Goal: Find contact information: Find contact information

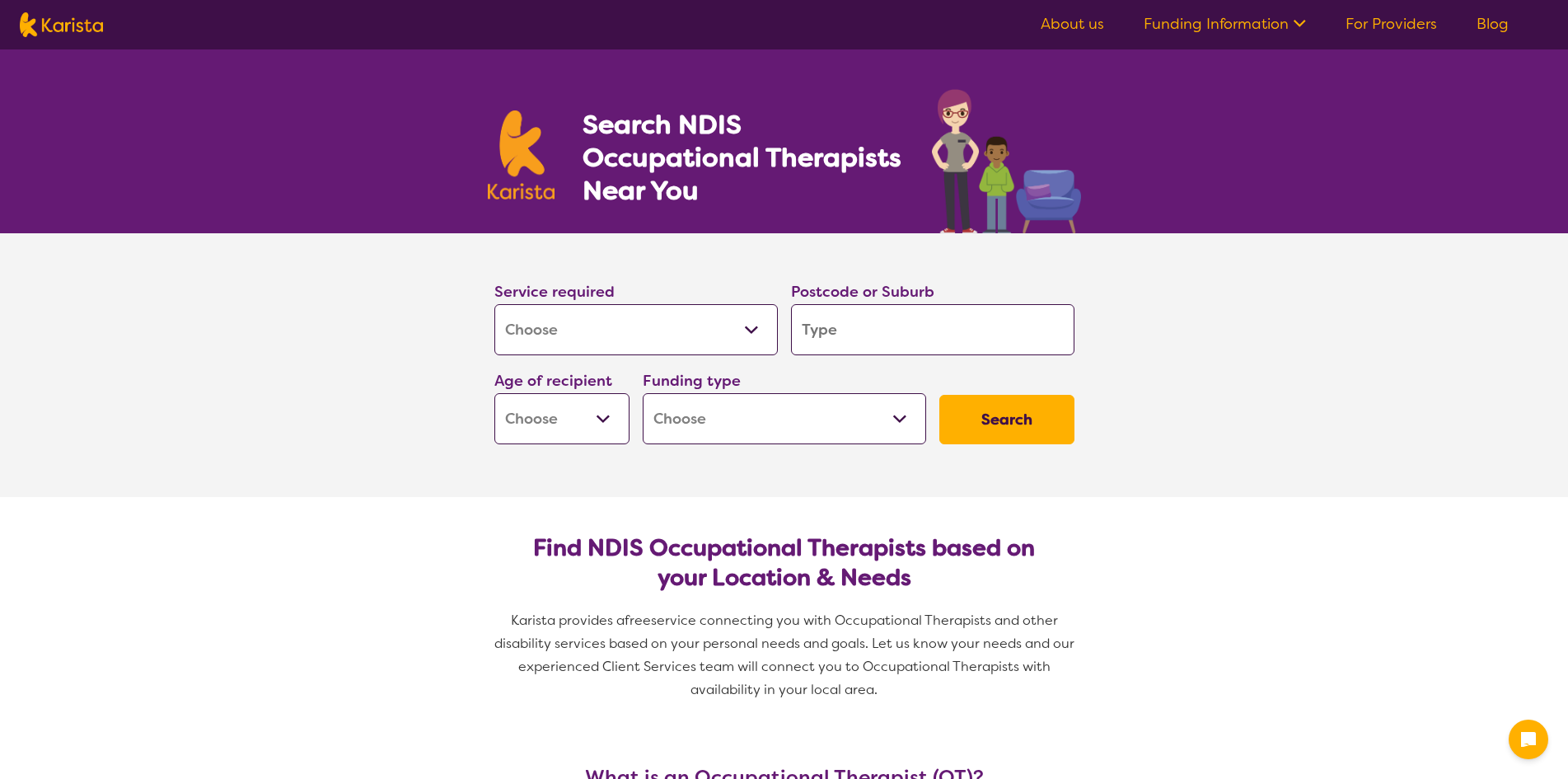
select select "[MEDICAL_DATA]"
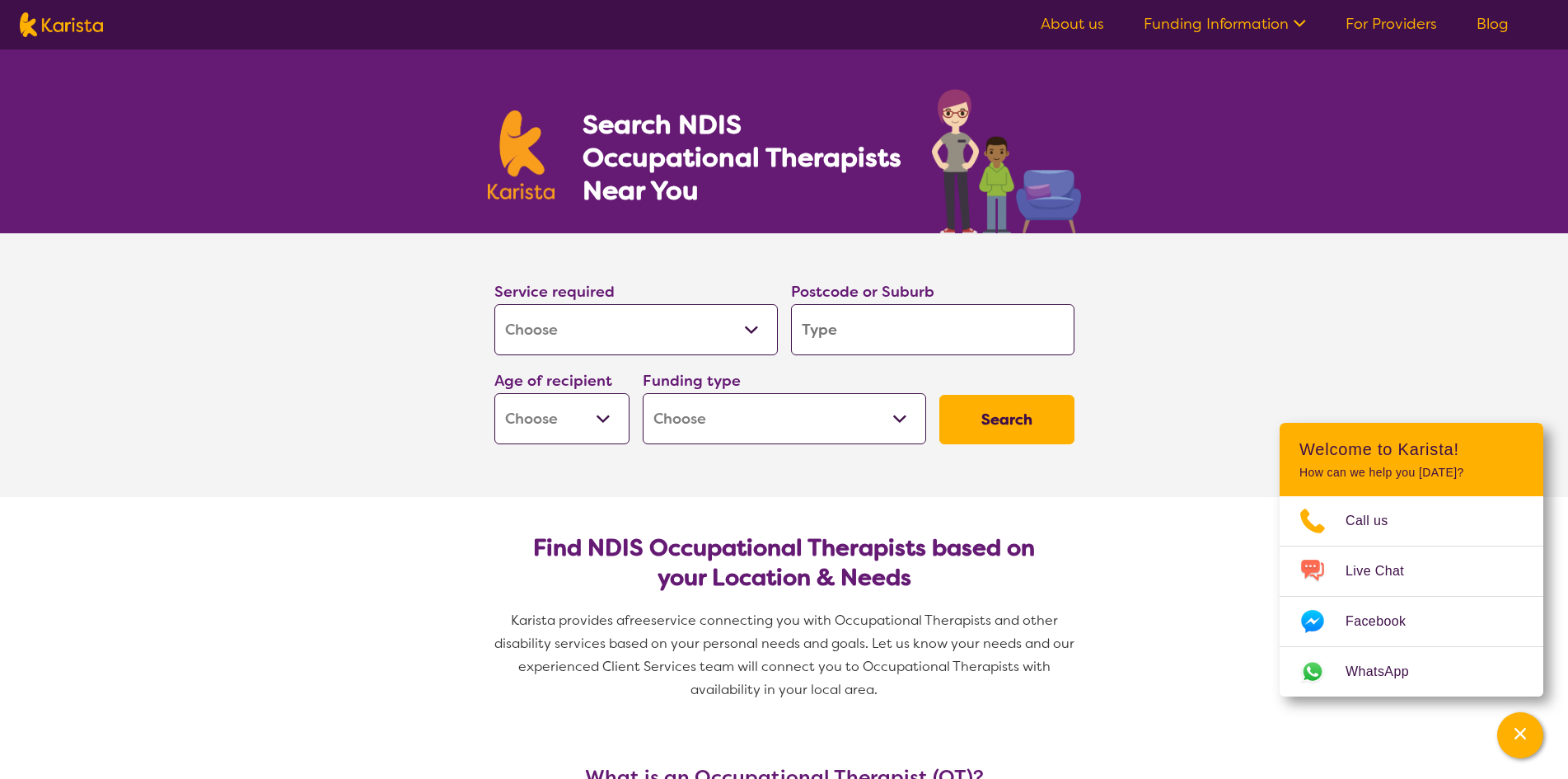
click at [1084, 22] on link "About us" at bounding box center [1072, 24] width 63 height 19
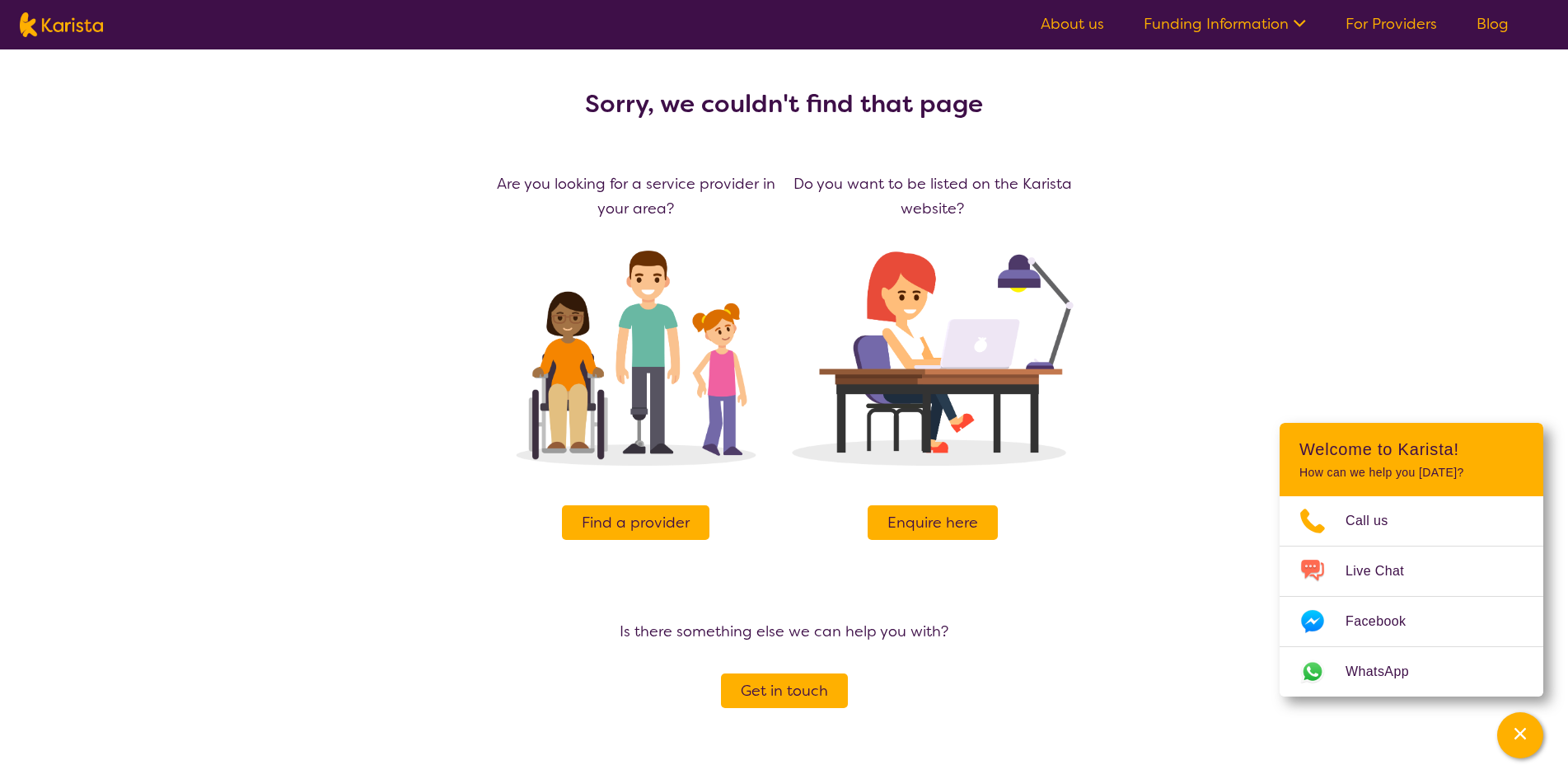
click at [950, 523] on span "Enquire here" at bounding box center [932, 522] width 90 height 25
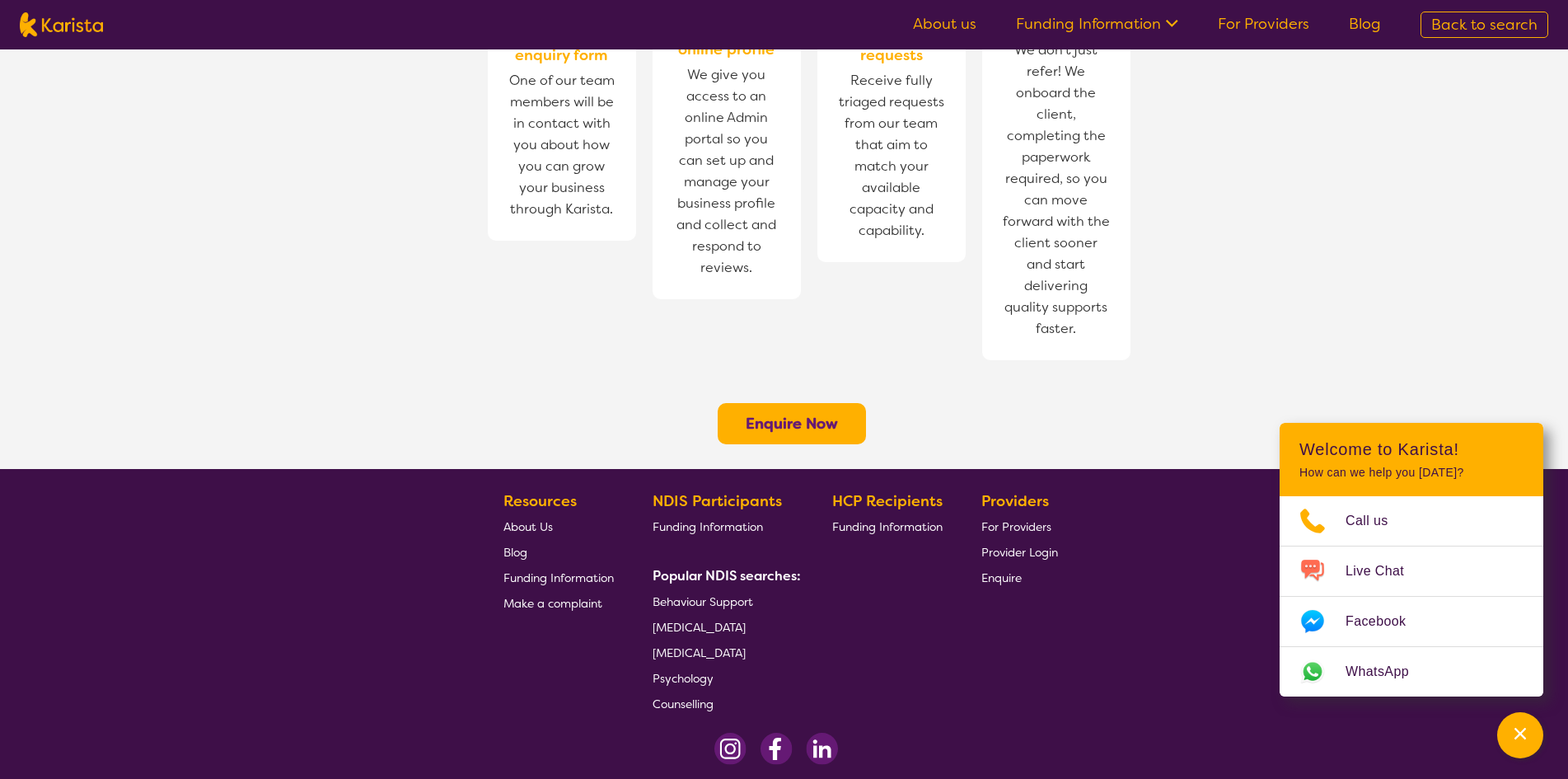
scroll to position [1210, 0]
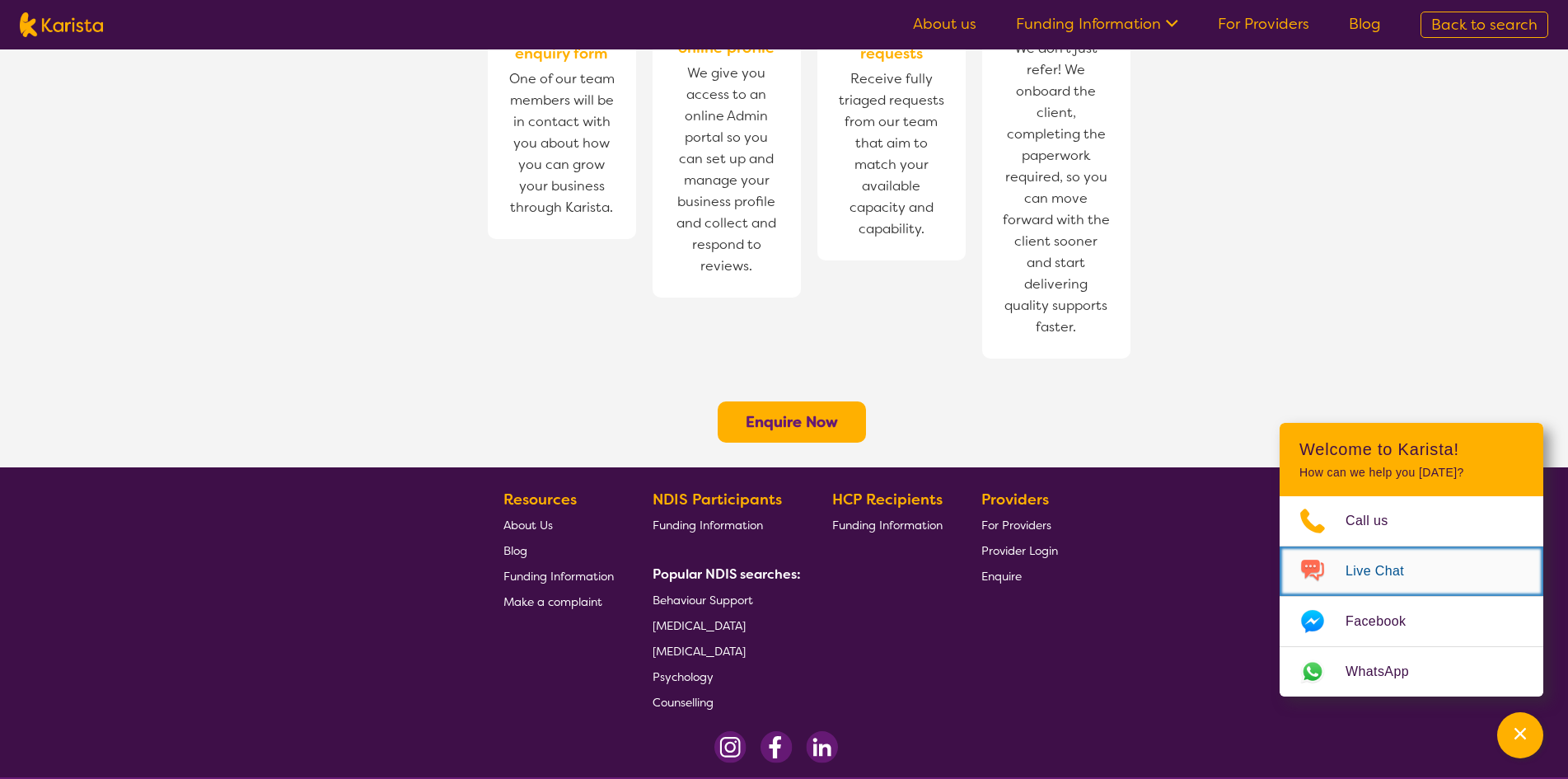
click at [1391, 566] on span "Live Chat" at bounding box center [1385, 571] width 79 height 25
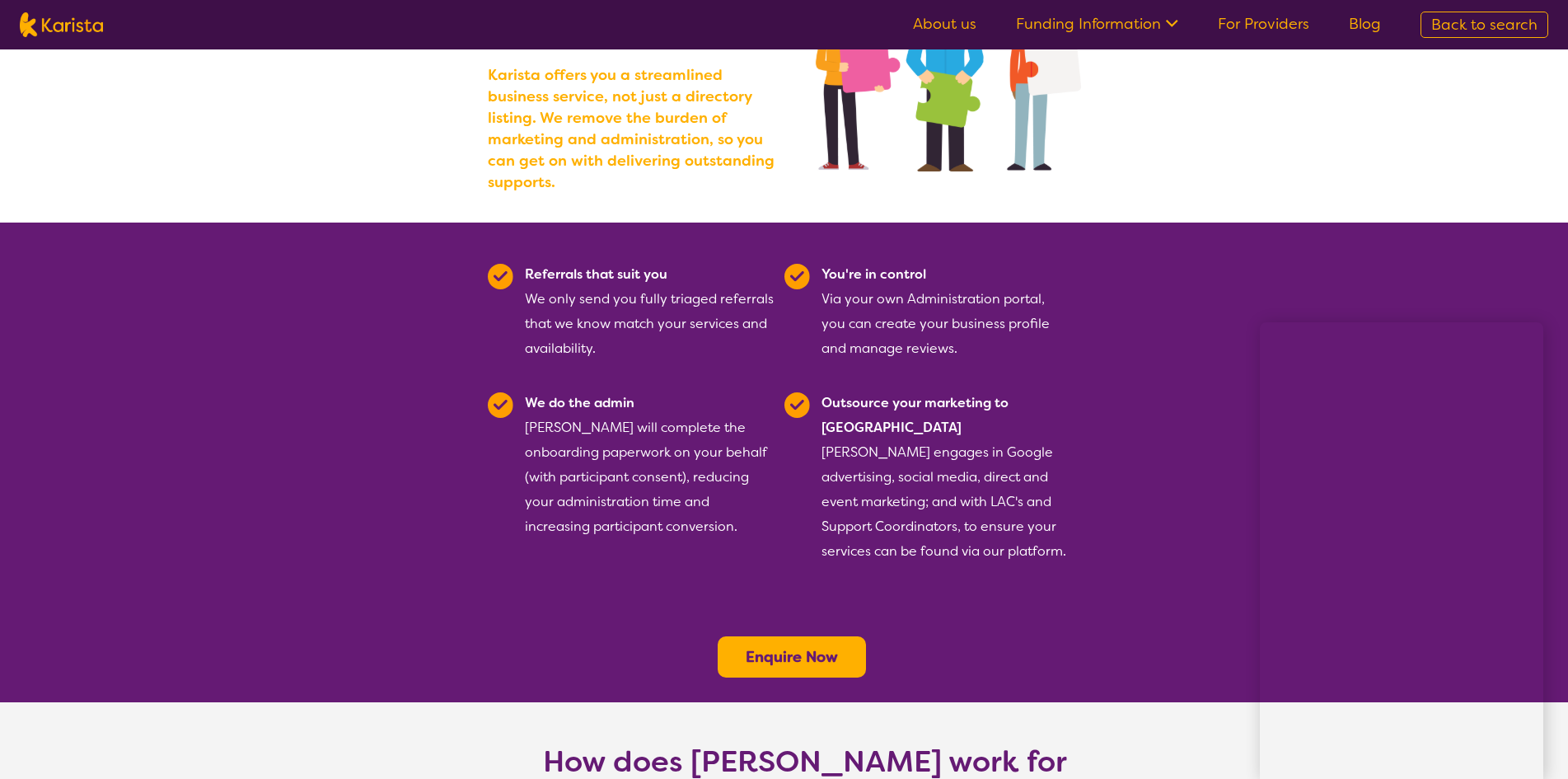
scroll to position [495, 0]
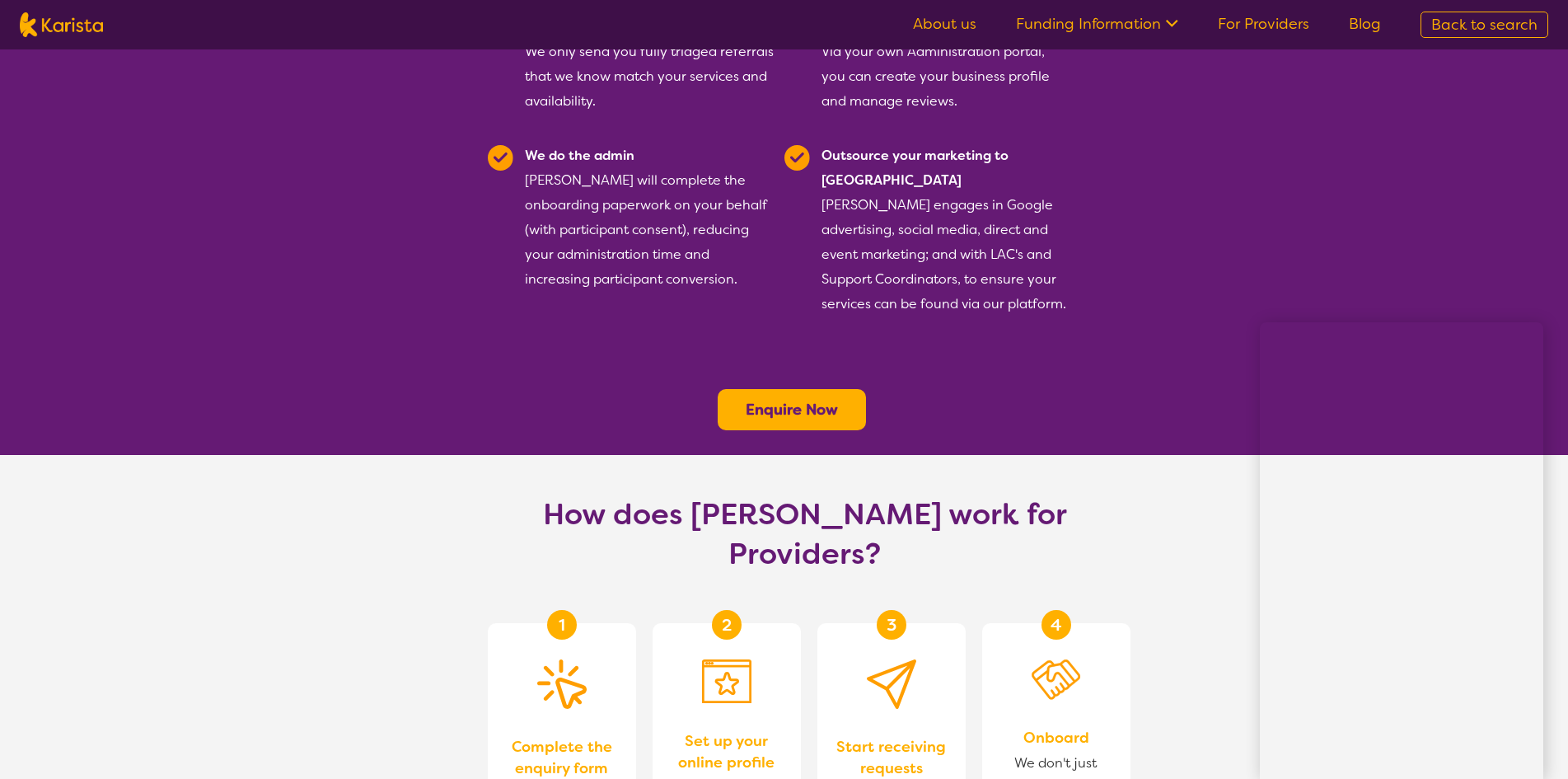
click at [815, 400] on b "Enquire Now" at bounding box center [791, 409] width 92 height 19
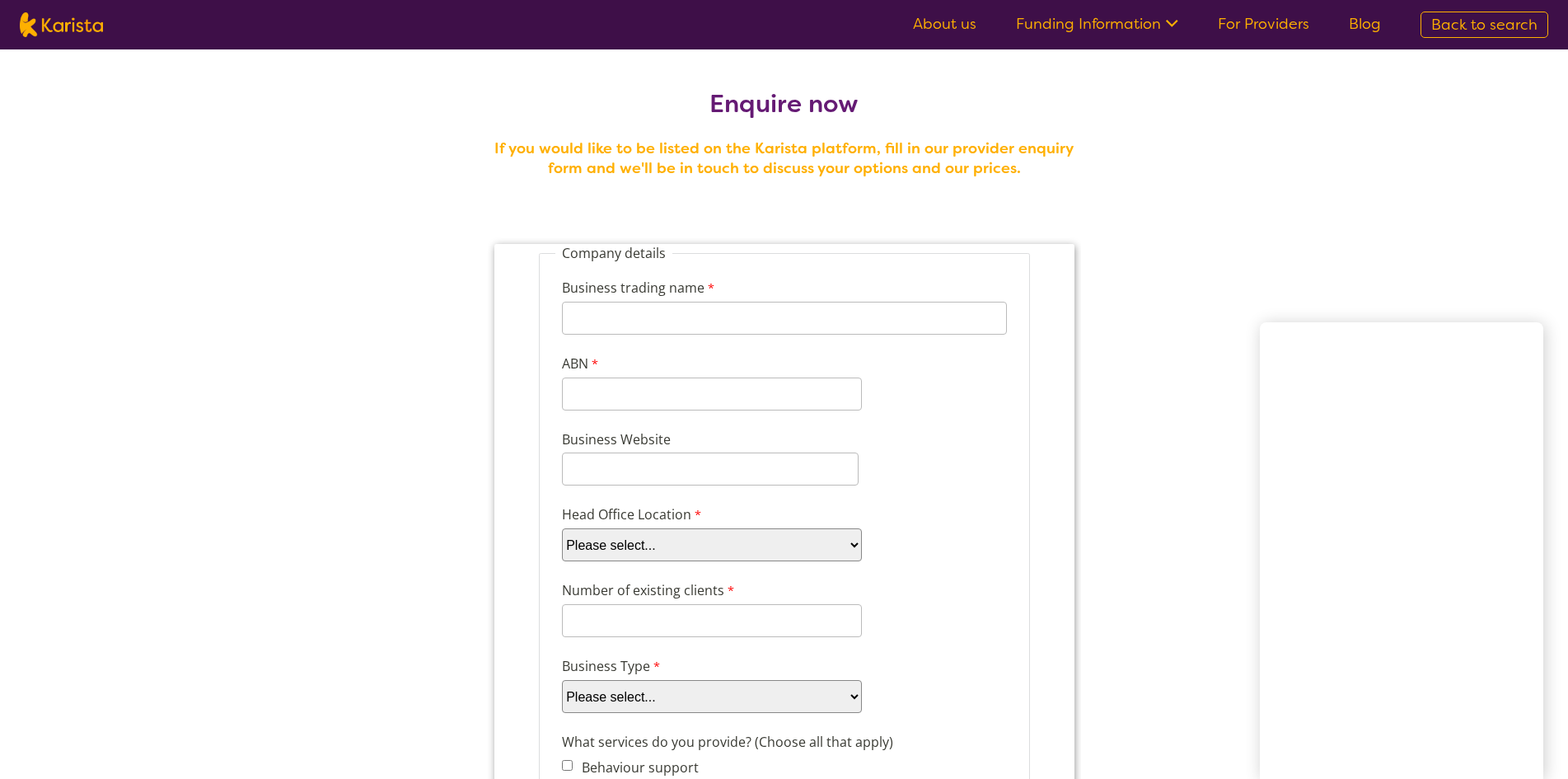
click at [959, 25] on link "About us" at bounding box center [944, 24] width 63 height 19
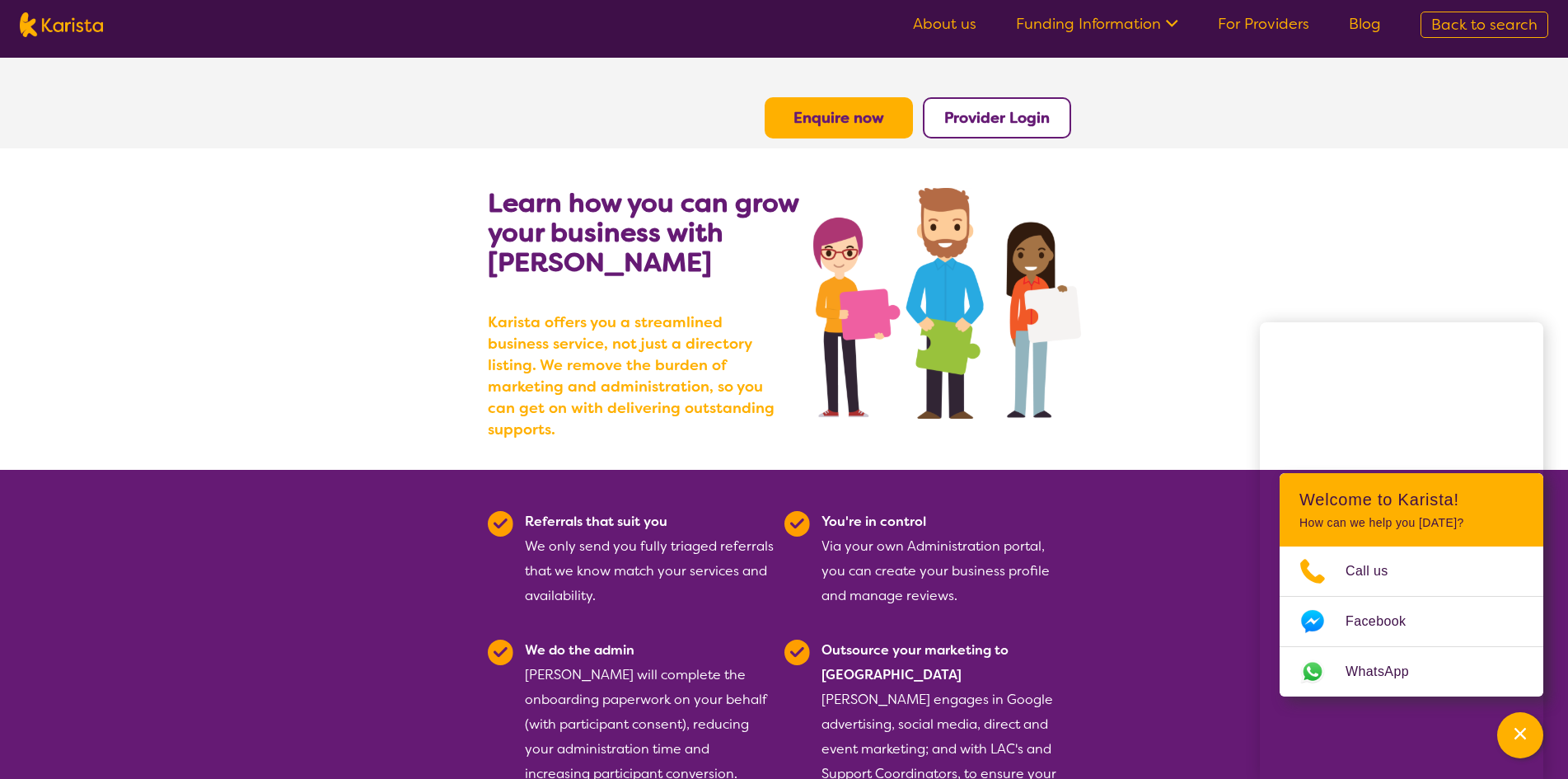
click at [959, 21] on link "About us" at bounding box center [944, 24] width 63 height 19
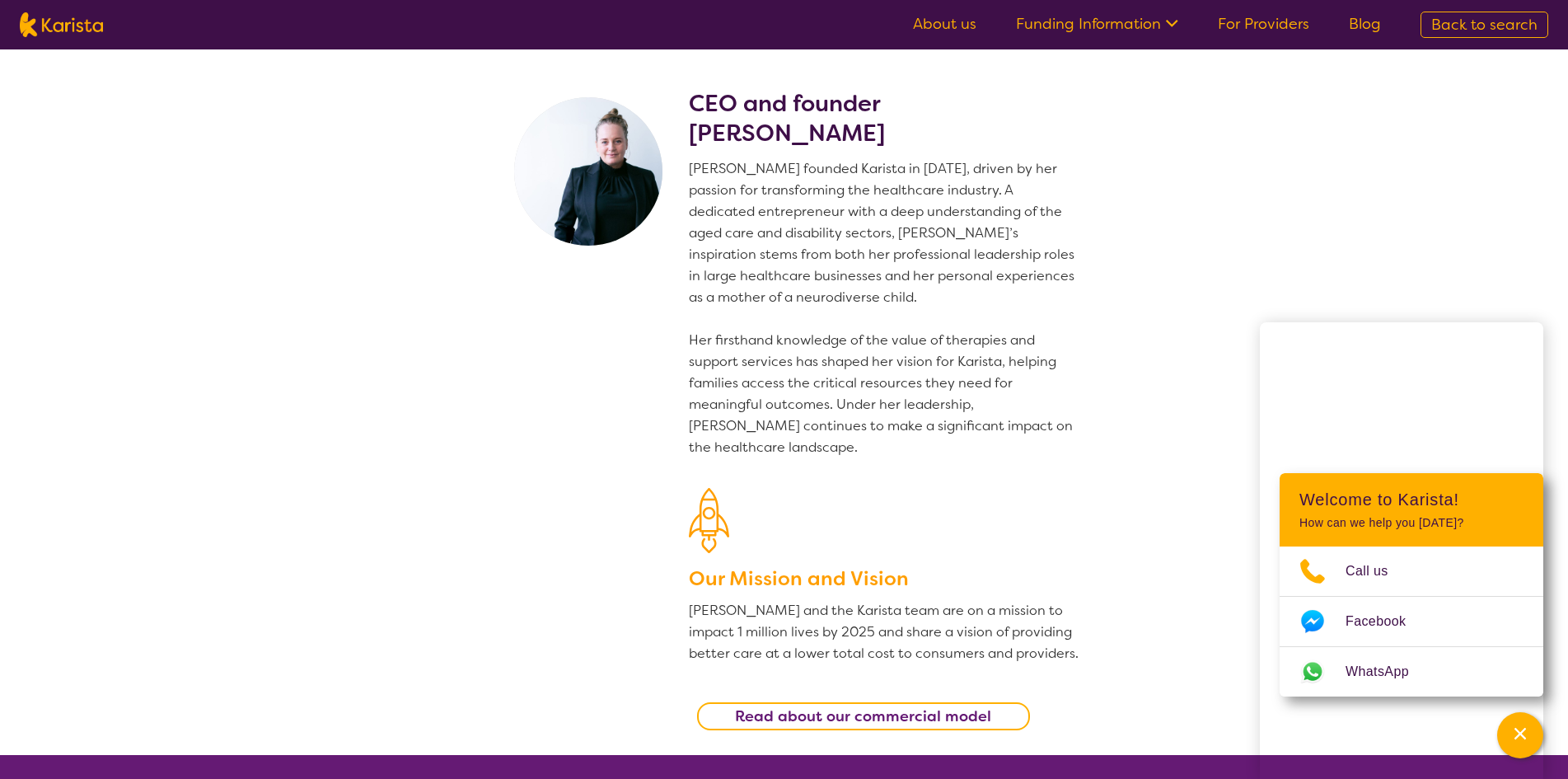
click at [955, 27] on link "About us" at bounding box center [944, 24] width 63 height 19
click at [1236, 21] on link "For Providers" at bounding box center [1264, 24] width 91 height 19
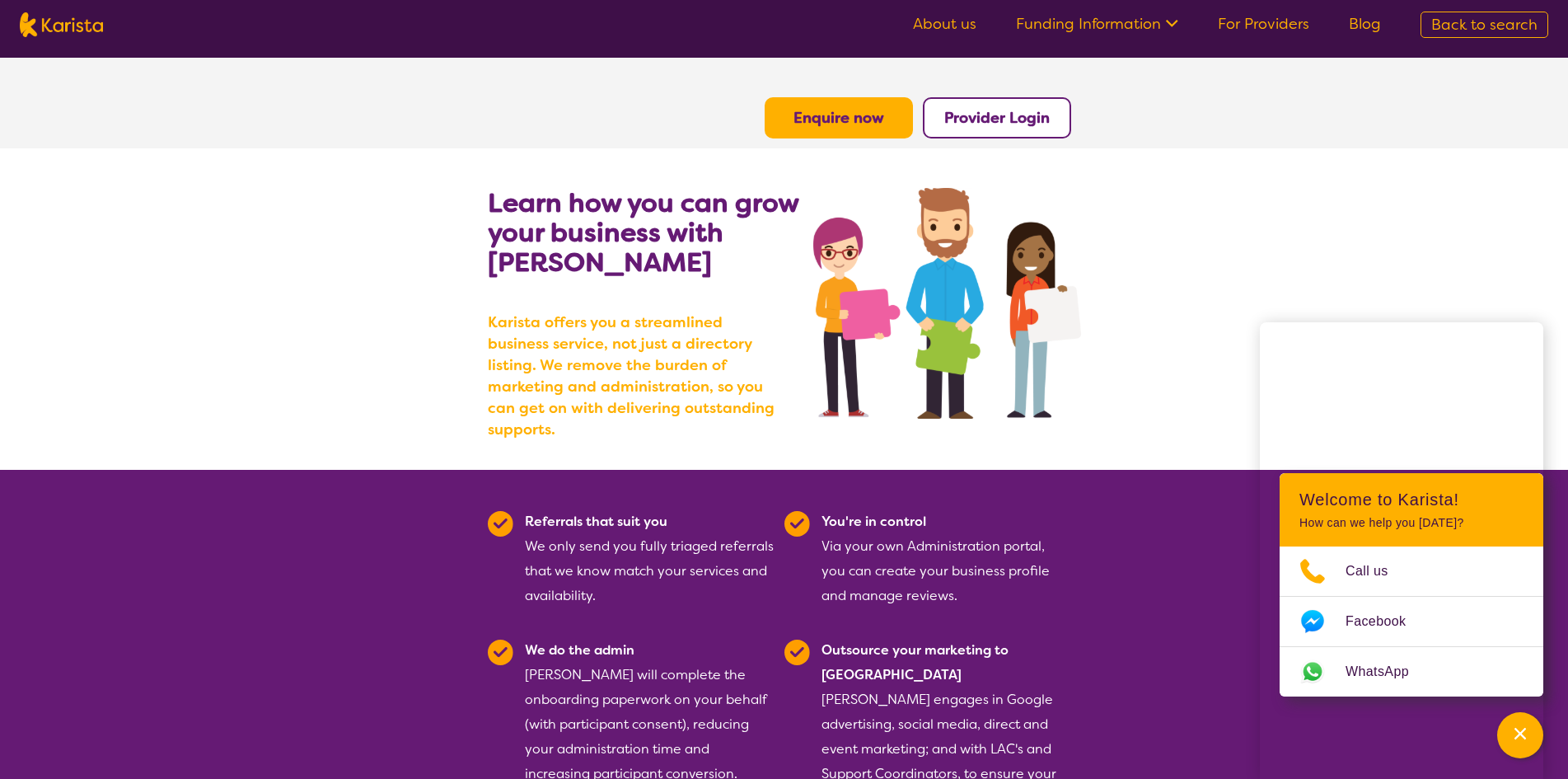
click at [1492, 27] on span "Back to search" at bounding box center [1484, 25] width 107 height 19
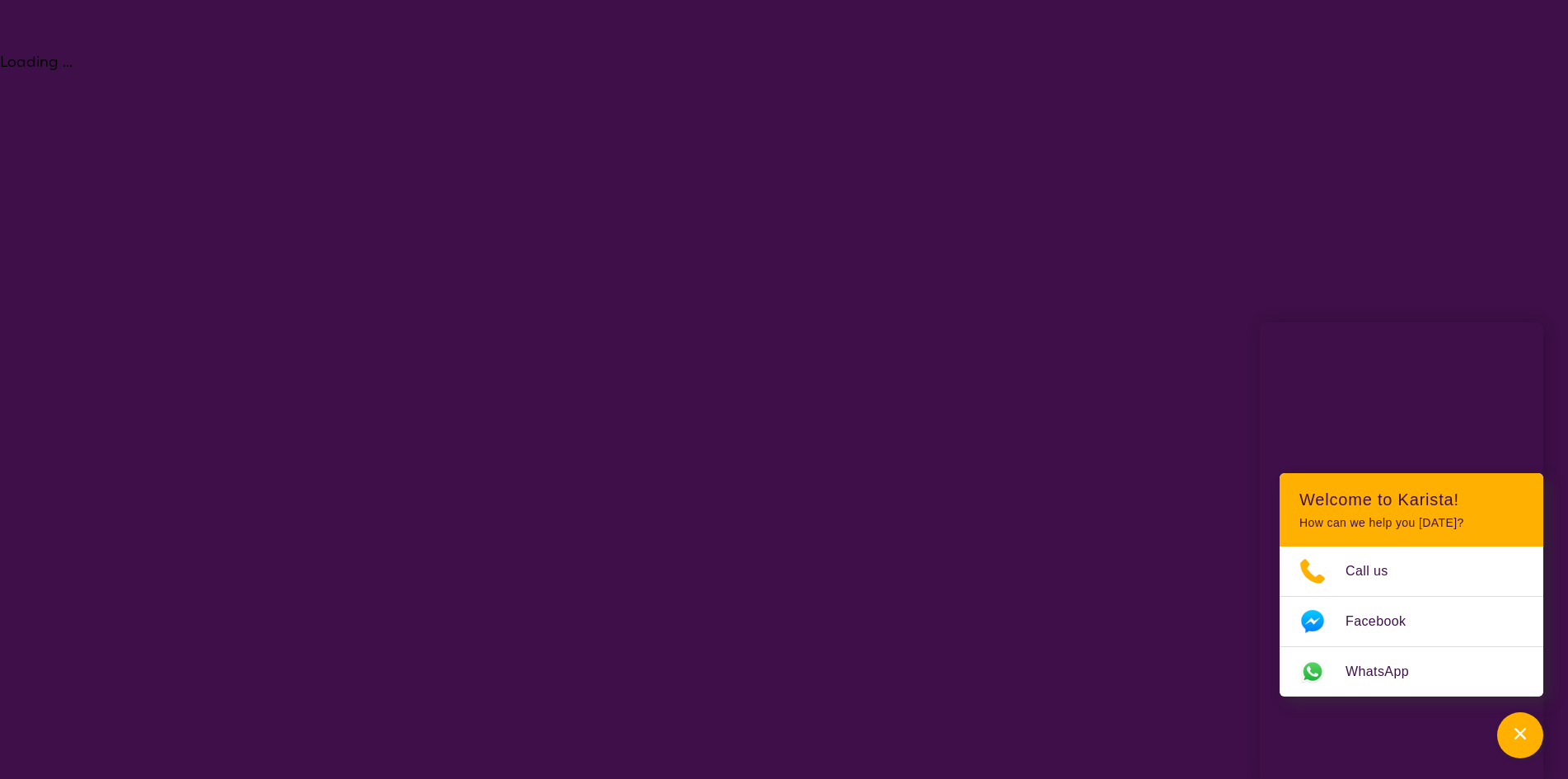
select select "[MEDICAL_DATA]"
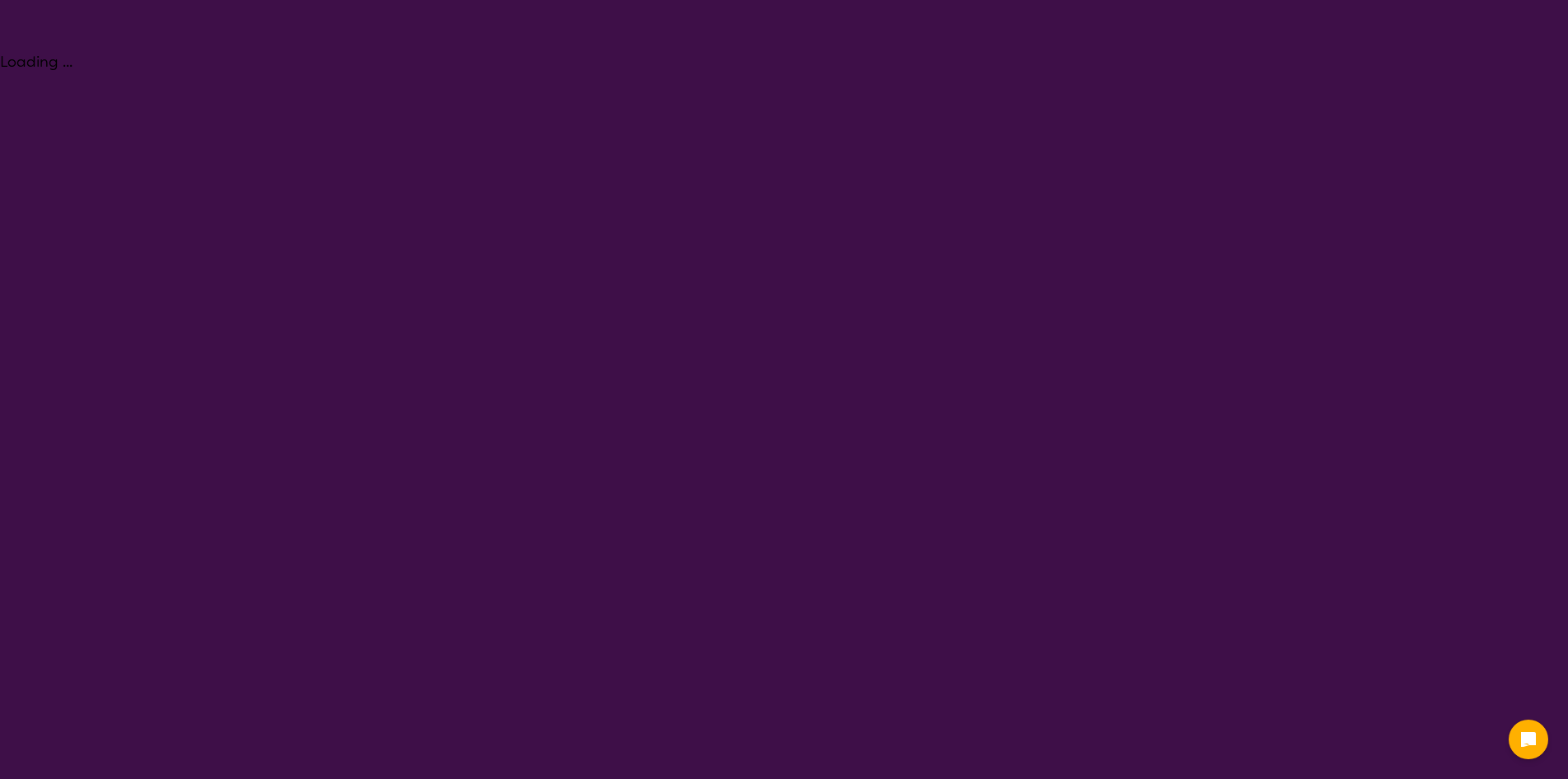
select select "[MEDICAL_DATA]"
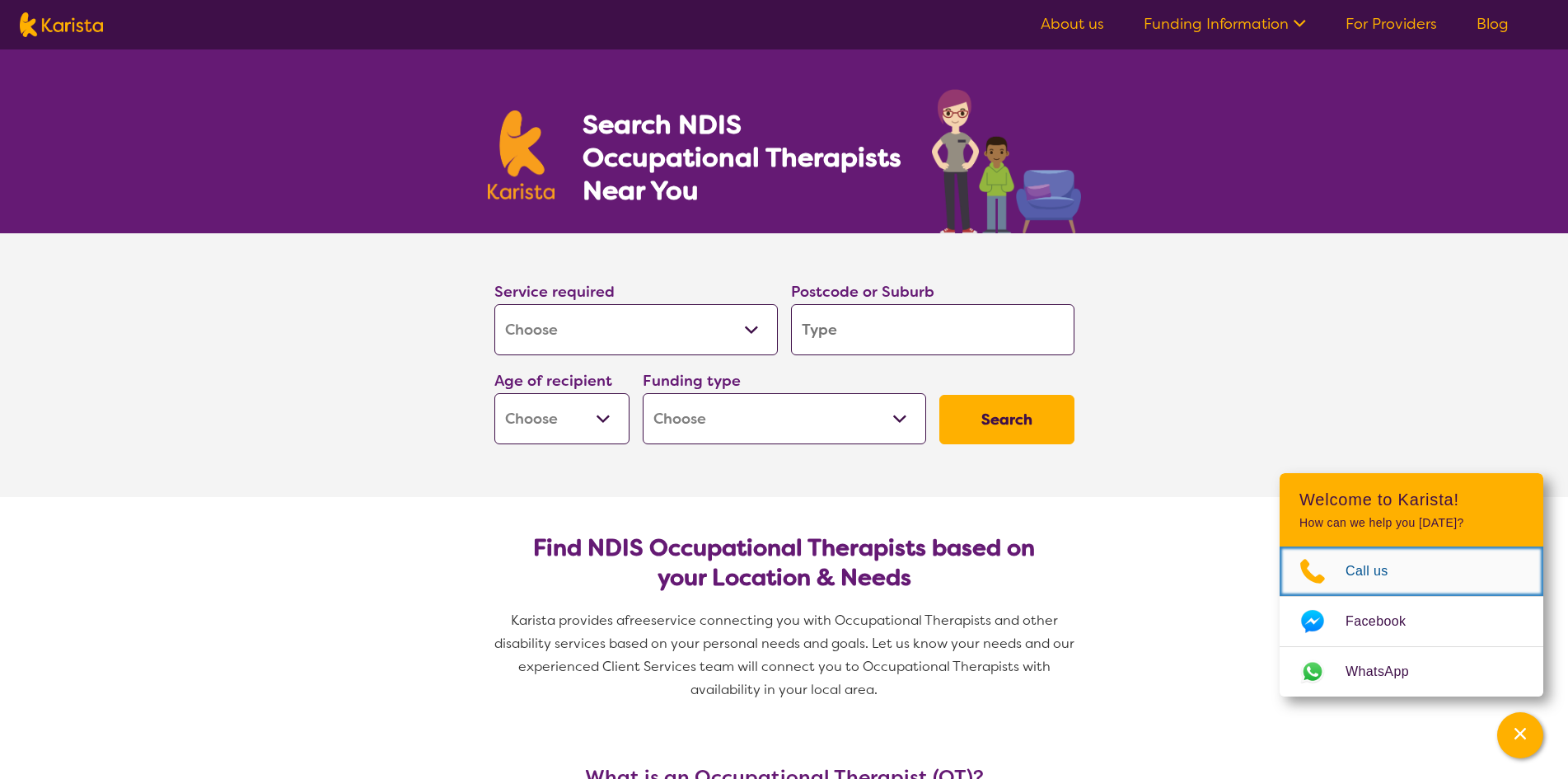
click at [1381, 571] on span "Call us" at bounding box center [1377, 571] width 63 height 25
click at [1359, 564] on span "Call us" at bounding box center [1377, 571] width 63 height 25
click at [1160, 403] on section "Service required Allied Health Assistant Assessment (ADHD or Autism) Behaviour …" at bounding box center [784, 365] width 1568 height 264
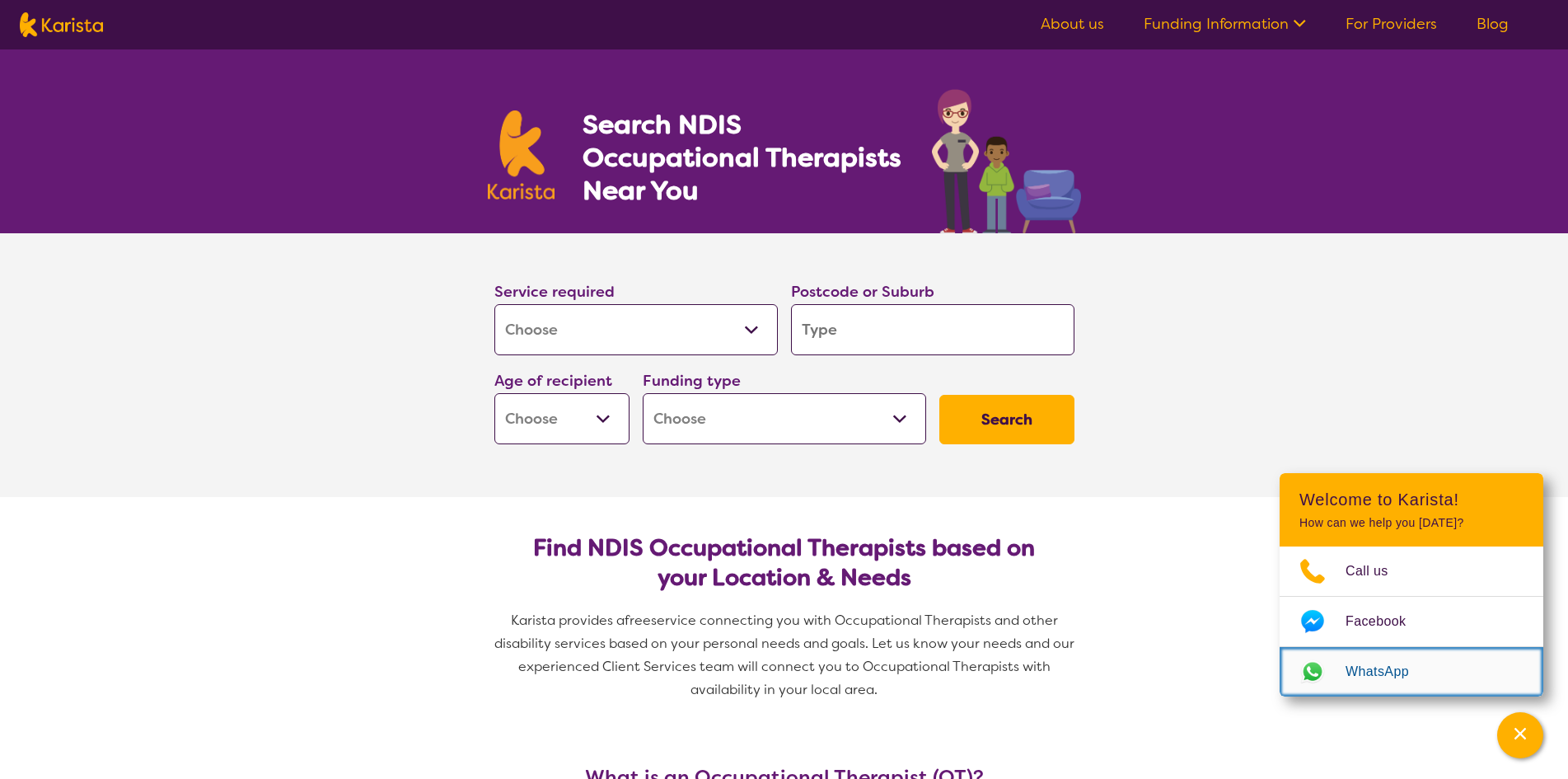
click at [1374, 669] on span "WhatsApp" at bounding box center [1387, 672] width 83 height 25
